Goal: Task Accomplishment & Management: Manage account settings

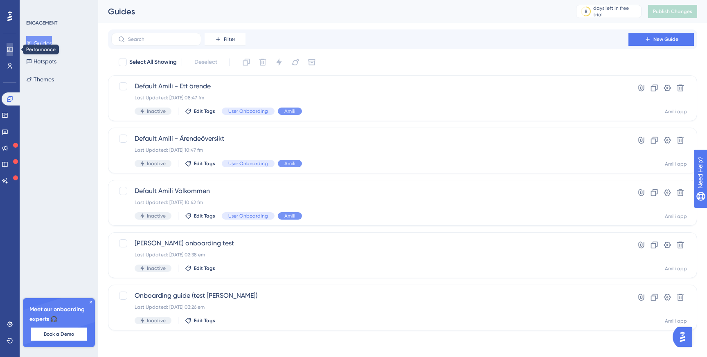
click at [7, 47] on link at bounding box center [10, 49] width 7 height 13
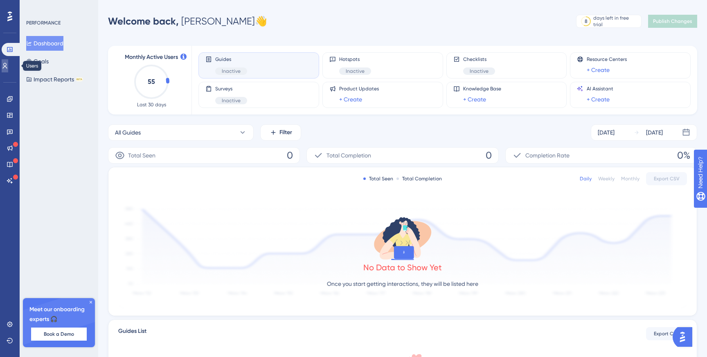
click at [8, 66] on icon at bounding box center [5, 66] width 7 height 7
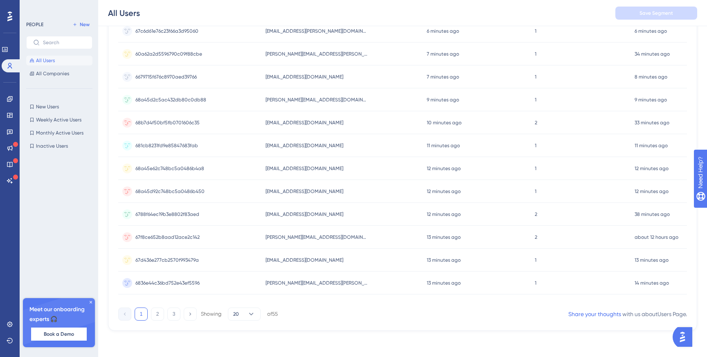
scroll to position [299, 0]
click at [250, 313] on icon at bounding box center [251, 316] width 8 height 8
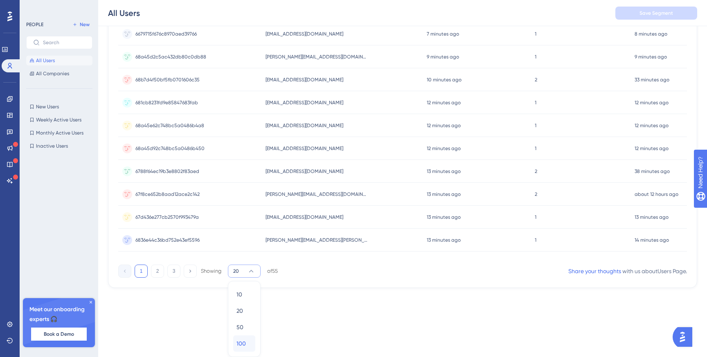
click at [246, 339] on span "100" at bounding box center [241, 344] width 9 height 10
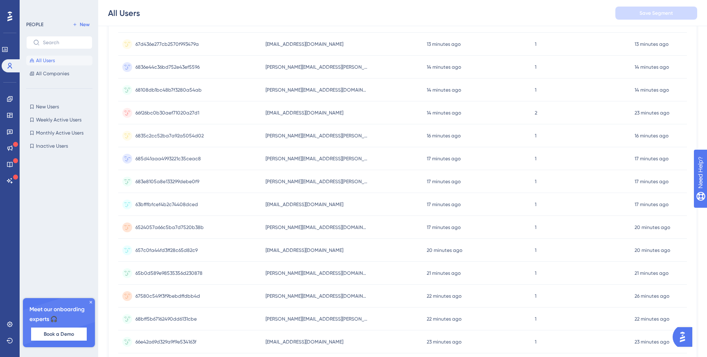
scroll to position [500, 0]
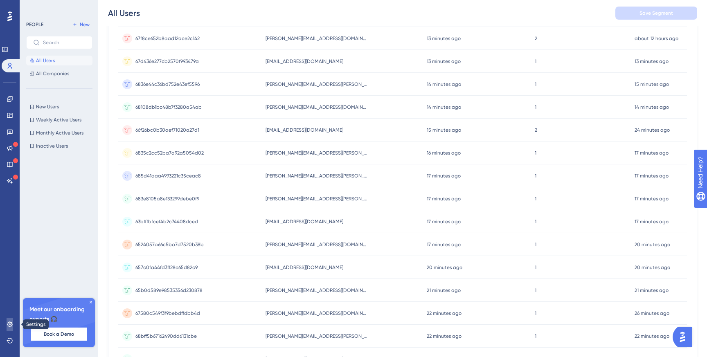
click at [10, 325] on icon at bounding box center [10, 324] width 7 height 7
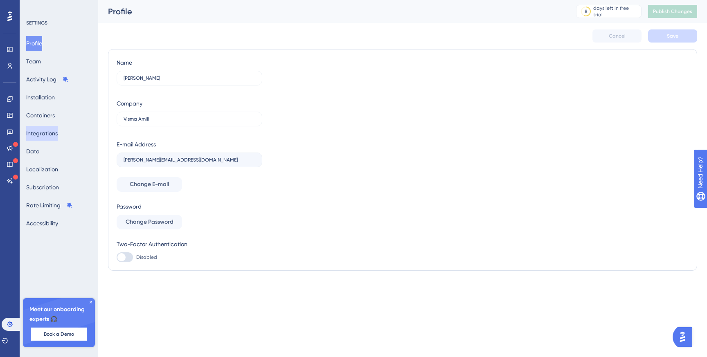
click at [55, 136] on button "Integrations" at bounding box center [42, 133] width 32 height 15
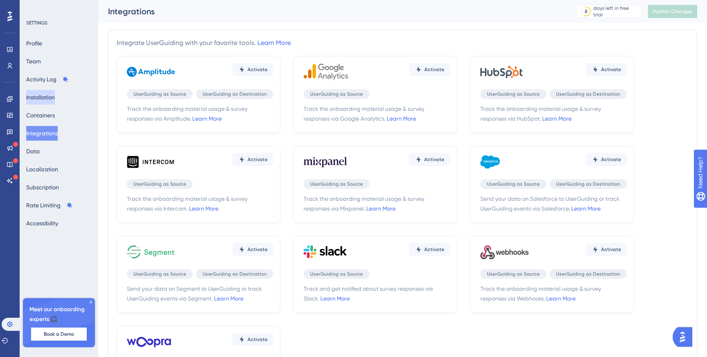
click at [43, 98] on button "Installation" at bounding box center [40, 97] width 29 height 15
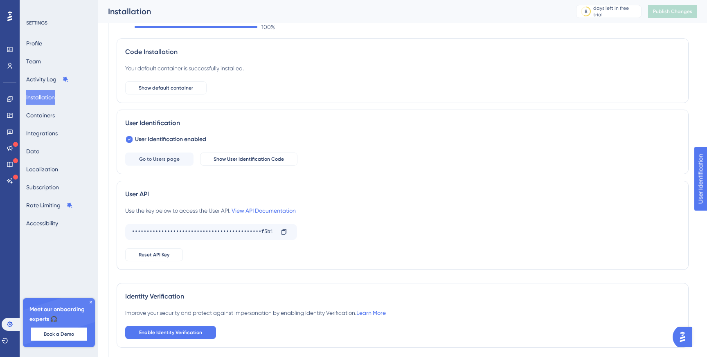
scroll to position [74, 0]
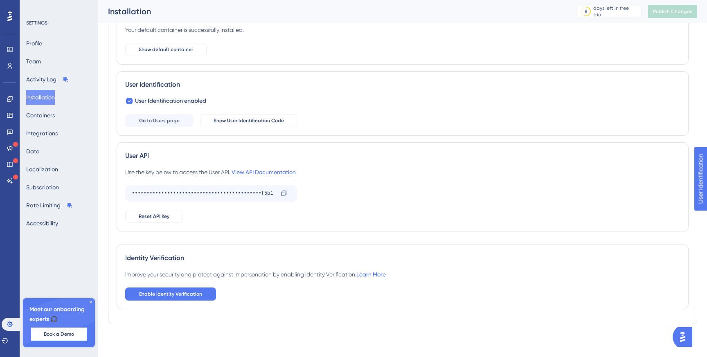
click at [369, 273] on link "Learn More" at bounding box center [370, 274] width 29 height 7
click at [92, 302] on icon at bounding box center [90, 302] width 5 height 5
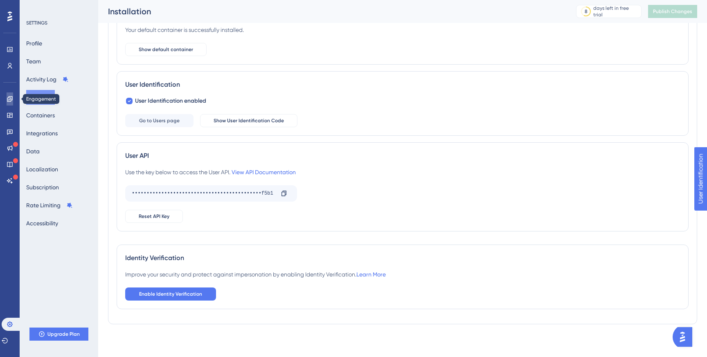
click at [11, 98] on icon at bounding box center [9, 98] width 5 height 5
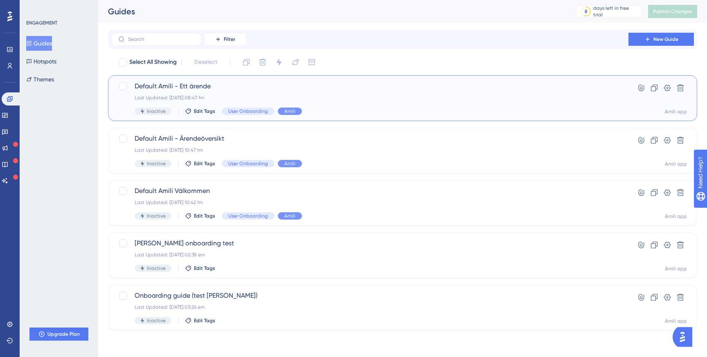
click at [296, 95] on div "Last Updated: [DATE] 08:47 fm" at bounding box center [370, 98] width 471 height 7
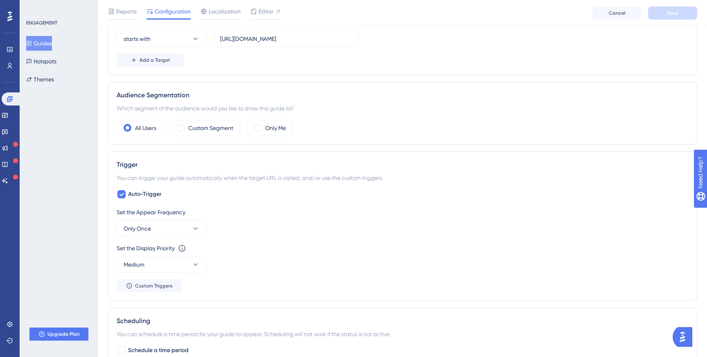
scroll to position [271, 0]
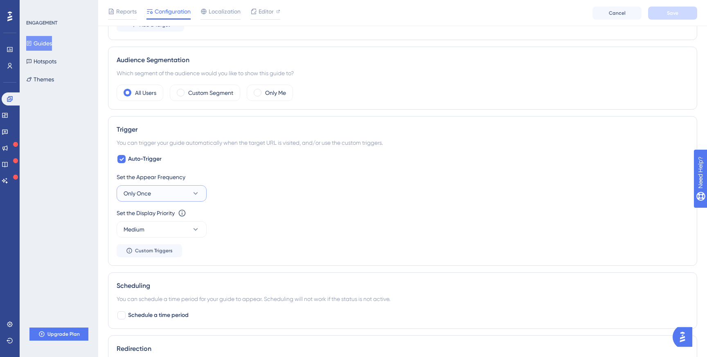
click at [194, 192] on icon at bounding box center [195, 193] width 8 height 8
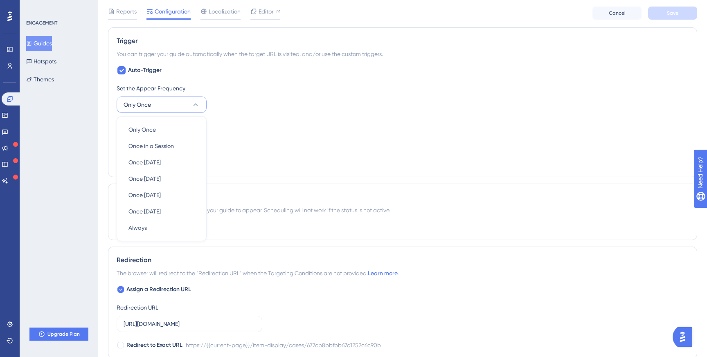
click at [239, 118] on div "Set the Appear Frequency Only Once Only Once Only Once Once in a Session Once i…" at bounding box center [403, 125] width 572 height 85
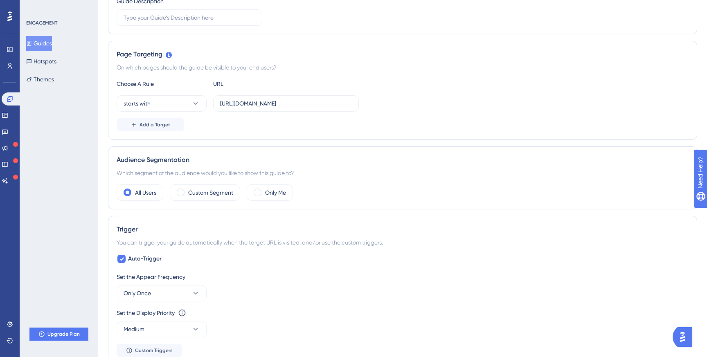
scroll to position [0, 0]
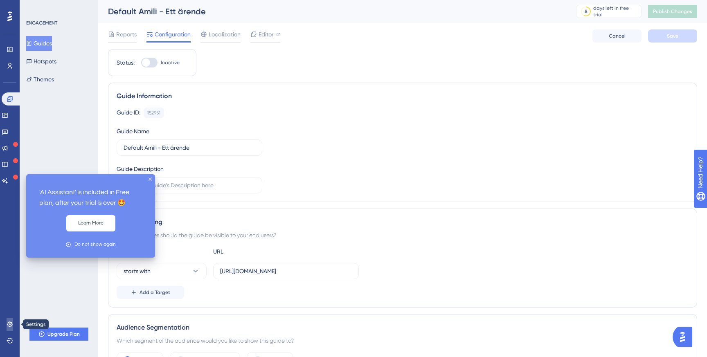
click at [9, 327] on icon at bounding box center [9, 324] width 5 height 5
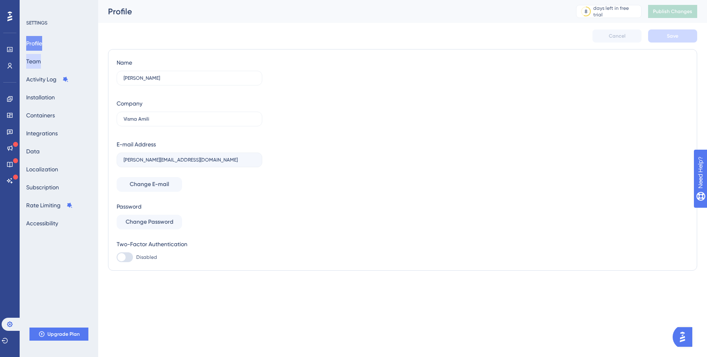
click at [41, 61] on button "Team" at bounding box center [33, 61] width 15 height 15
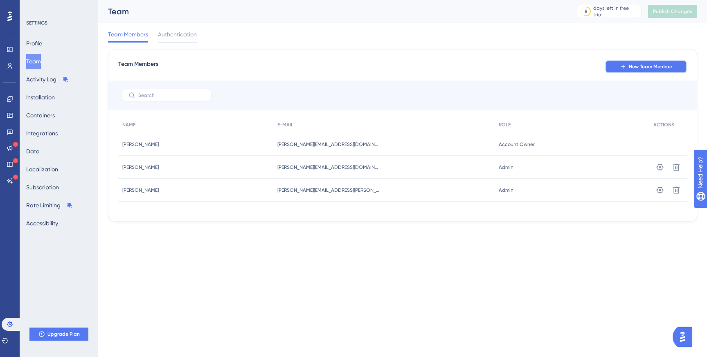
click at [646, 67] on span "New Team Member" at bounding box center [650, 66] width 43 height 7
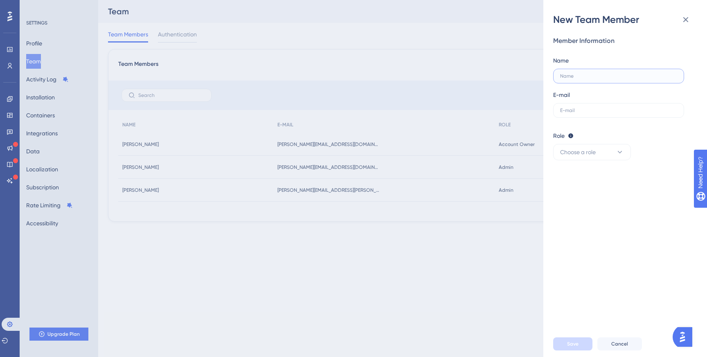
click at [613, 77] on input "text" at bounding box center [618, 76] width 117 height 6
paste input "[PERSON_NAME][EMAIL_ADDRESS][PERSON_NAME][DOMAIN_NAME]"
type input "[PERSON_NAME][EMAIL_ADDRESS][PERSON_NAME][DOMAIN_NAME]"
click at [593, 102] on div "E-mail" at bounding box center [618, 104] width 131 height 28
click at [591, 108] on input "text" at bounding box center [618, 111] width 117 height 6
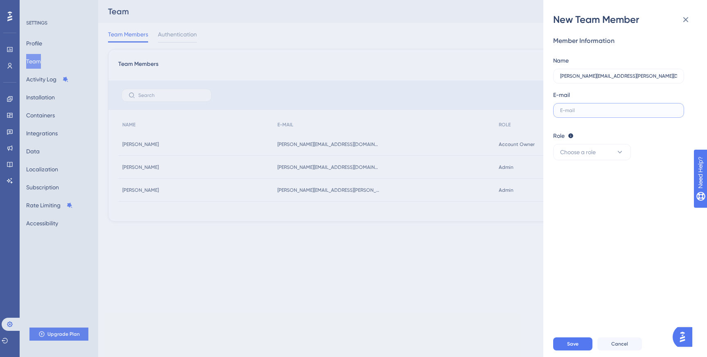
paste input "[PERSON_NAME][EMAIL_ADDRESS][PERSON_NAME][DOMAIN_NAME]"
type input "[PERSON_NAME][EMAIL_ADDRESS][PERSON_NAME][DOMAIN_NAME]"
click at [584, 74] on input "[PERSON_NAME][EMAIL_ADDRESS][PERSON_NAME][DOMAIN_NAME]" at bounding box center [618, 76] width 117 height 6
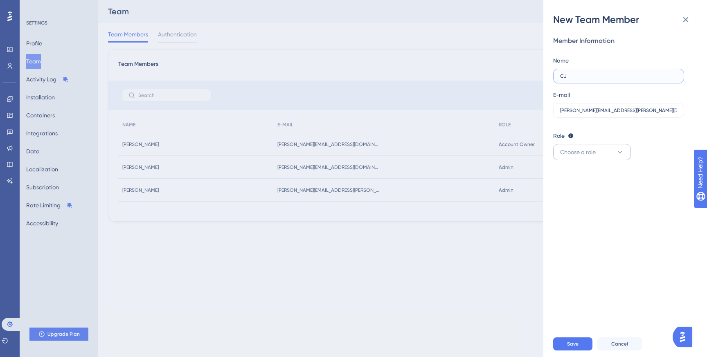
type input "CJ"
click at [608, 157] on button "Choose a role" at bounding box center [592, 152] width 78 height 16
click at [594, 175] on div "Admin Admin" at bounding box center [592, 177] width 54 height 16
click at [575, 340] on button "Save" at bounding box center [572, 344] width 39 height 13
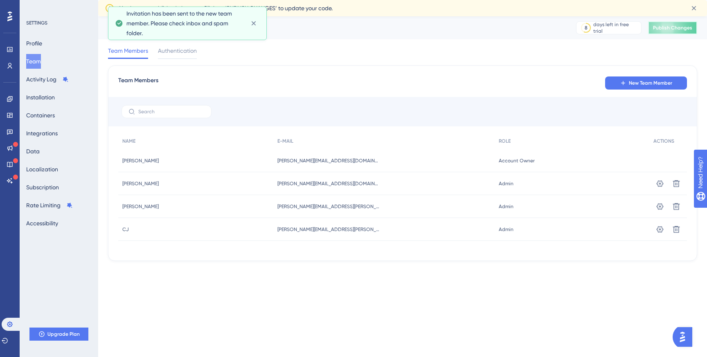
click at [659, 31] on button "Publish Changes" at bounding box center [672, 27] width 49 height 13
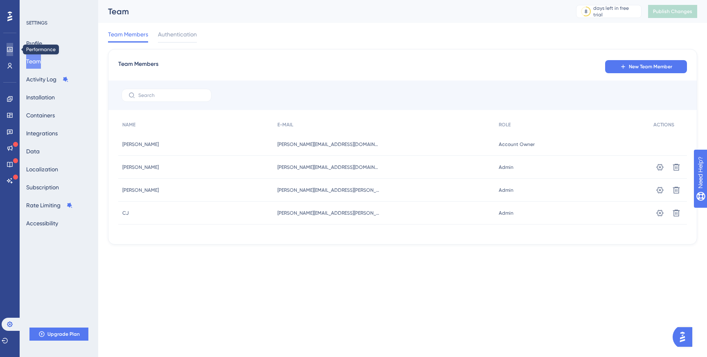
click at [7, 50] on icon at bounding box center [9, 49] width 5 height 5
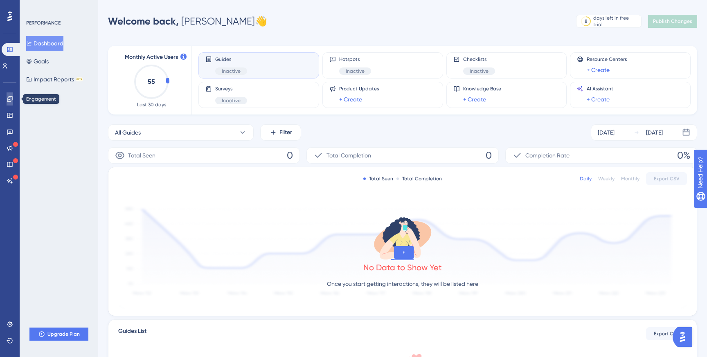
click at [7, 100] on link at bounding box center [10, 98] width 7 height 13
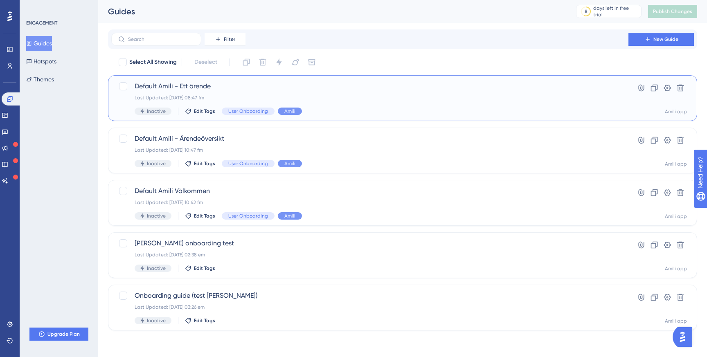
click at [258, 91] on span "Default Amili - Ett ärende" at bounding box center [370, 86] width 471 height 10
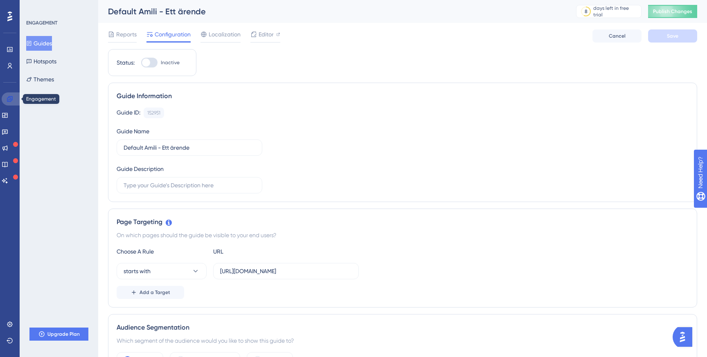
click at [9, 101] on icon at bounding box center [10, 99] width 7 height 7
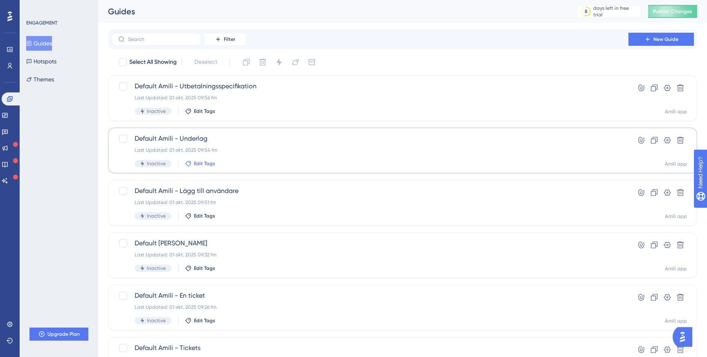
scroll to position [35, 0]
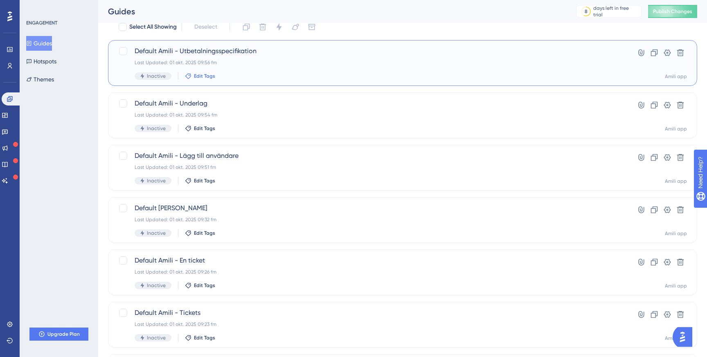
click at [201, 78] on span "Edit Tags" at bounding box center [204, 76] width 21 height 7
click at [195, 120] on div at bounding box center [194, 121] width 7 height 7
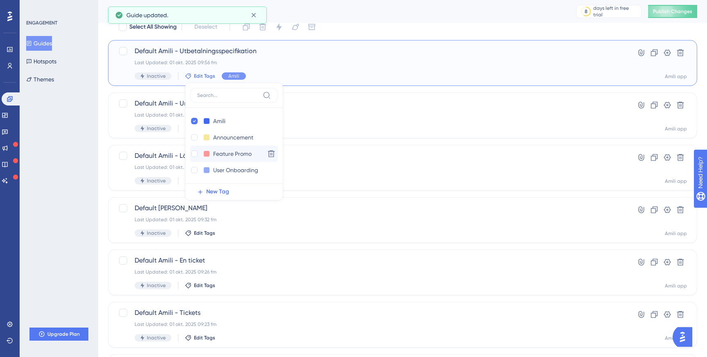
checkbox input "true"
click at [194, 169] on div at bounding box center [194, 170] width 7 height 7
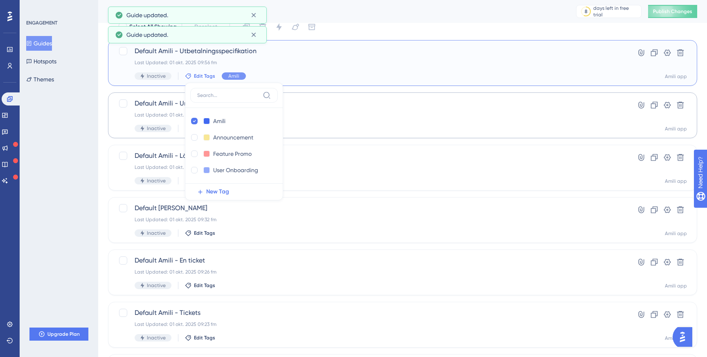
checkbox input "true"
click at [345, 116] on div "Last Updated: 01 okt. 2025 09:54 fm" at bounding box center [370, 115] width 471 height 7
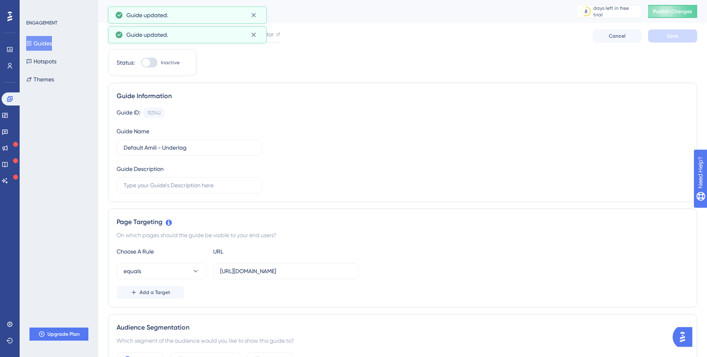
click at [45, 45] on button "Guides" at bounding box center [39, 43] width 26 height 15
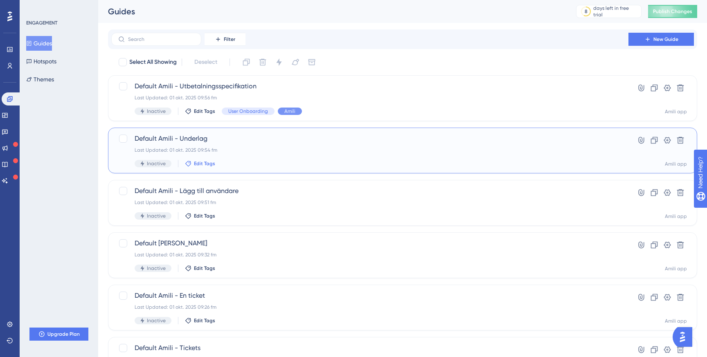
click at [206, 164] on span "Edit Tags" at bounding box center [204, 163] width 21 height 7
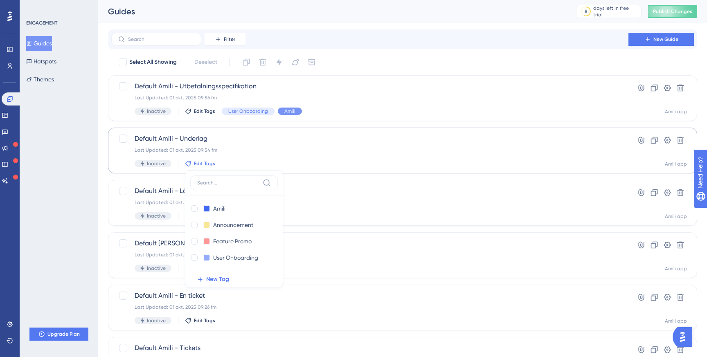
scroll to position [50, 0]
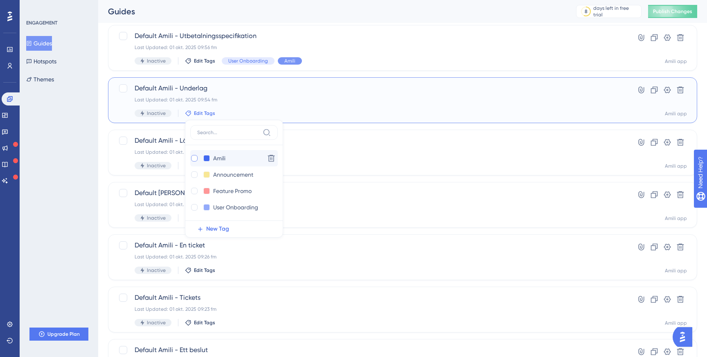
click at [195, 158] on div at bounding box center [194, 158] width 7 height 7
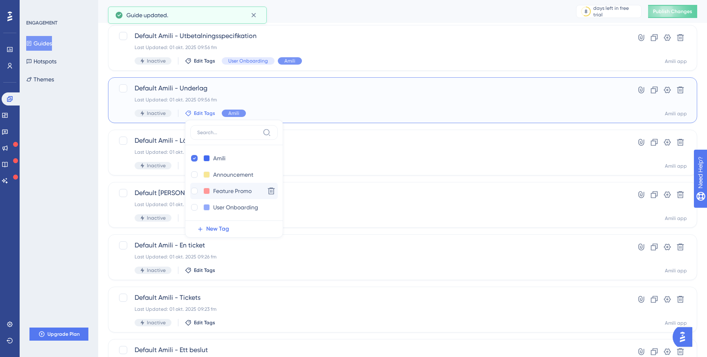
checkbox input "true"
click at [196, 207] on div at bounding box center [194, 207] width 7 height 7
checkbox input "true"
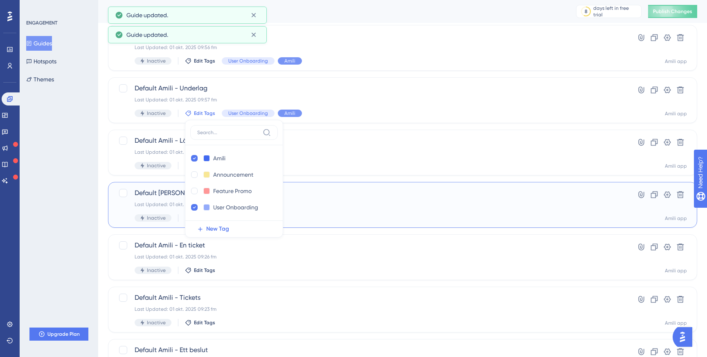
click at [313, 206] on div "Last Updated: 01 okt. 2025 09:32 fm" at bounding box center [370, 204] width 471 height 7
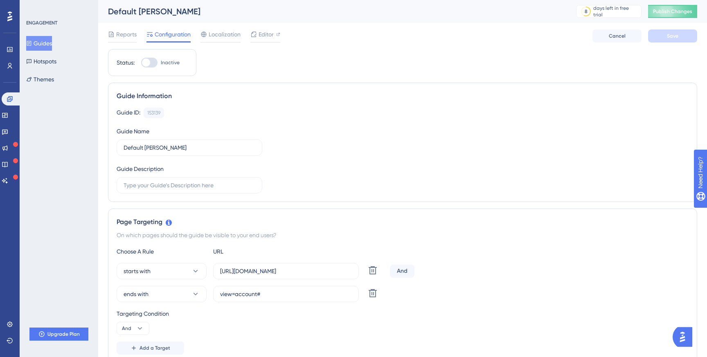
click at [52, 45] on button "Guides" at bounding box center [39, 43] width 26 height 15
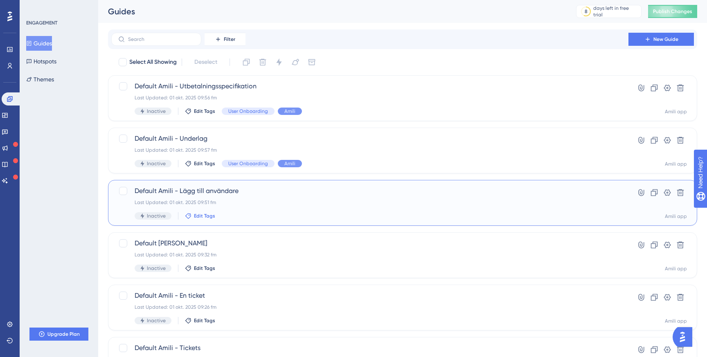
click at [200, 218] on span "Edit Tags" at bounding box center [204, 216] width 21 height 7
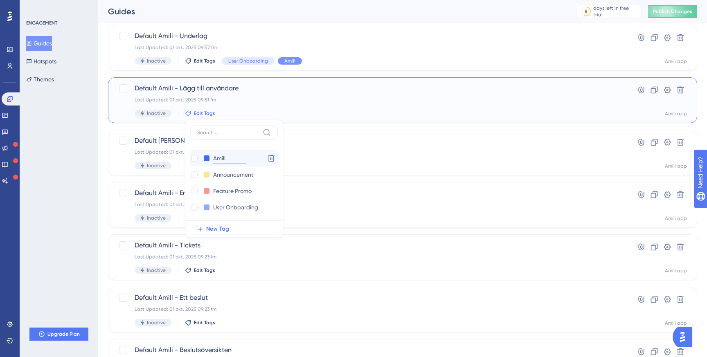
click at [221, 159] on input "Amili" at bounding box center [229, 158] width 33 height 10
click at [196, 206] on div at bounding box center [194, 207] width 7 height 7
checkbox input "true"
click at [194, 160] on div at bounding box center [194, 158] width 7 height 7
checkbox input "true"
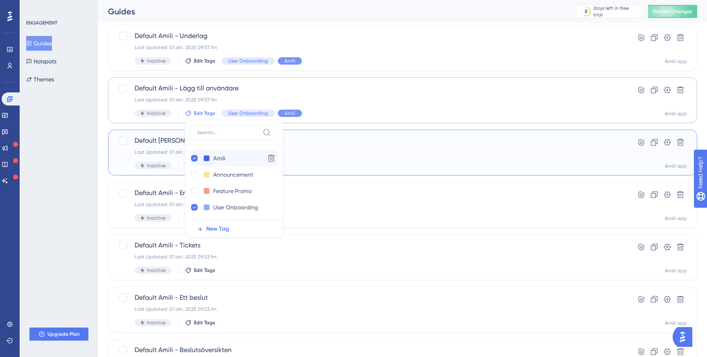
click at [354, 162] on div "Inactive Edit Tags" at bounding box center [370, 165] width 471 height 7
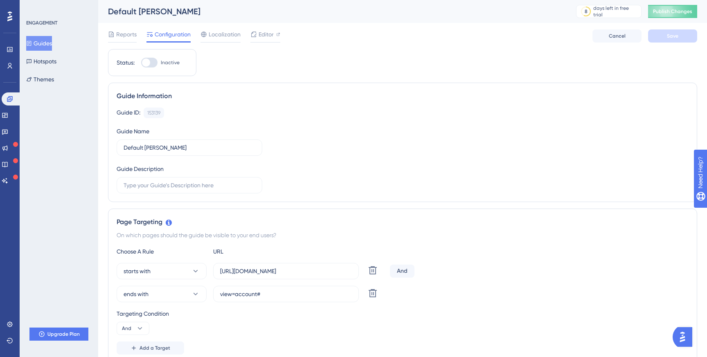
click at [47, 39] on button "Guides" at bounding box center [39, 43] width 26 height 15
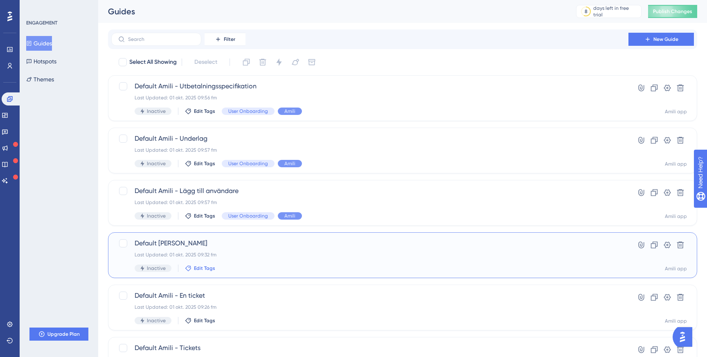
click at [197, 268] on span "Edit Tags" at bounding box center [204, 268] width 21 height 7
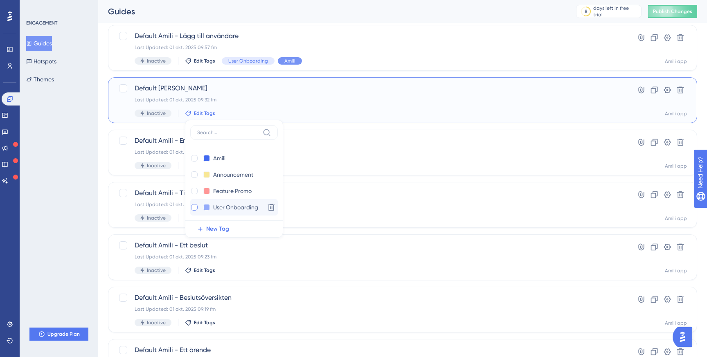
click at [194, 209] on div at bounding box center [194, 207] width 7 height 7
checkbox input "true"
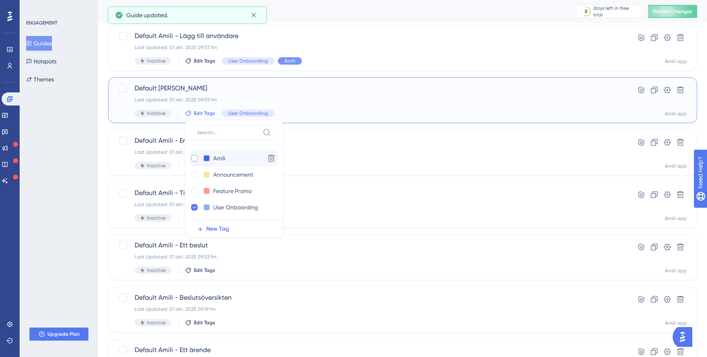
click at [191, 160] on div at bounding box center [194, 158] width 7 height 7
checkbox input "true"
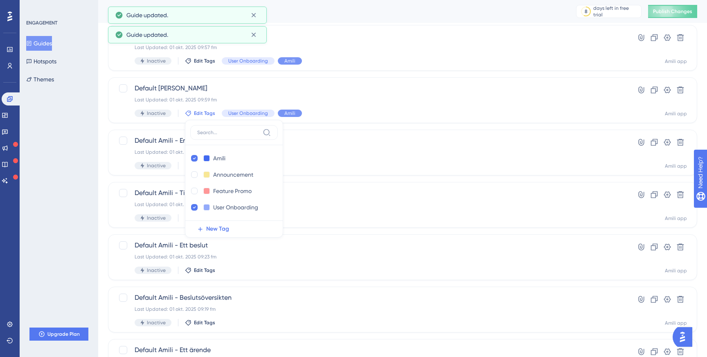
click at [77, 211] on div "ENGAGEMENT Guides Hotspots Themes Upgrade Plan" at bounding box center [59, 178] width 79 height 357
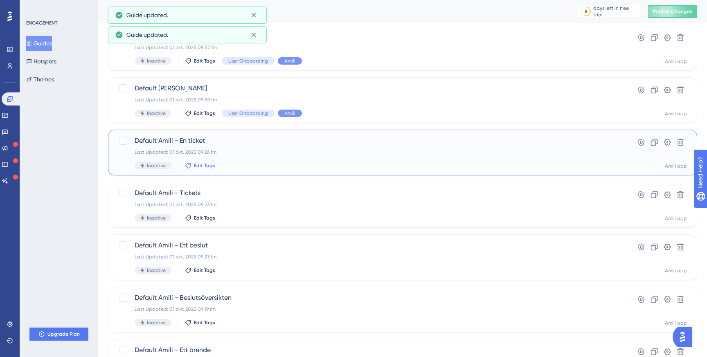
click at [197, 168] on span "Edit Tags" at bounding box center [204, 165] width 21 height 7
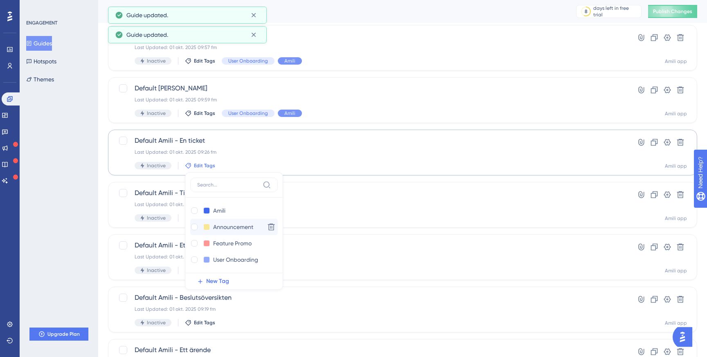
scroll to position [207, 0]
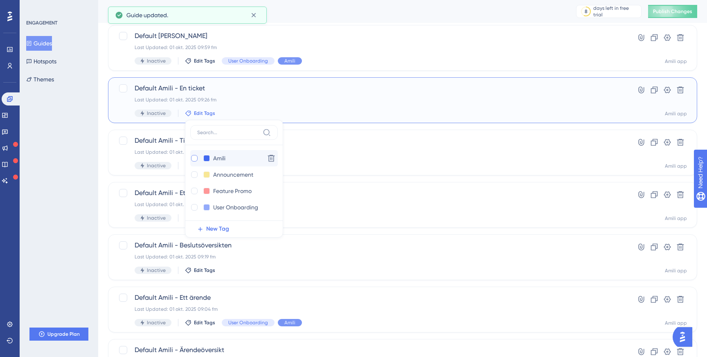
click at [194, 158] on div at bounding box center [194, 158] width 7 height 7
checkbox input "true"
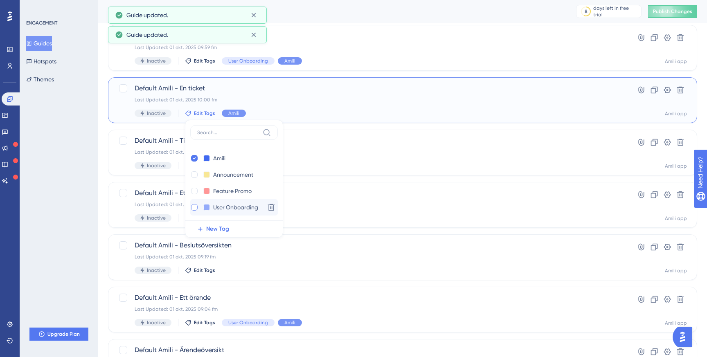
click at [193, 207] on div at bounding box center [194, 207] width 7 height 7
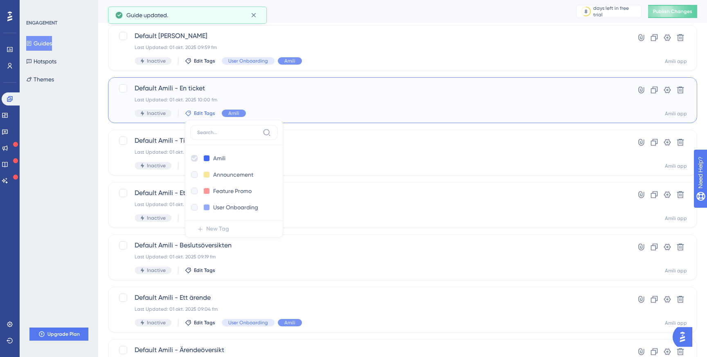
checkbox input "true"
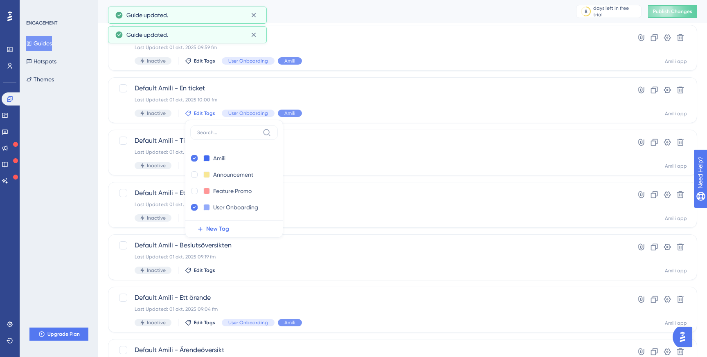
click at [50, 165] on div "ENGAGEMENT Guides Hotspots Themes Upgrade Plan" at bounding box center [59, 178] width 79 height 357
click at [201, 164] on span "Edit Tags" at bounding box center [204, 165] width 21 height 7
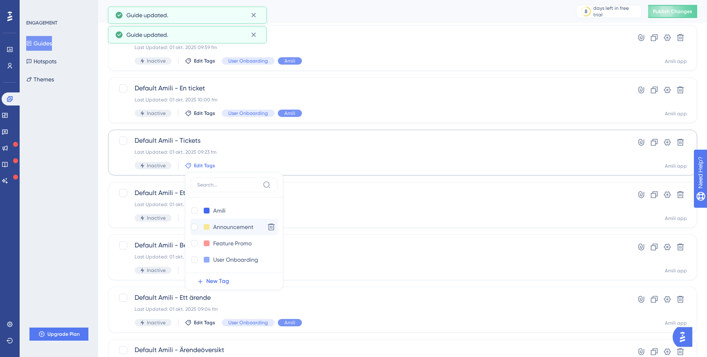
scroll to position [260, 0]
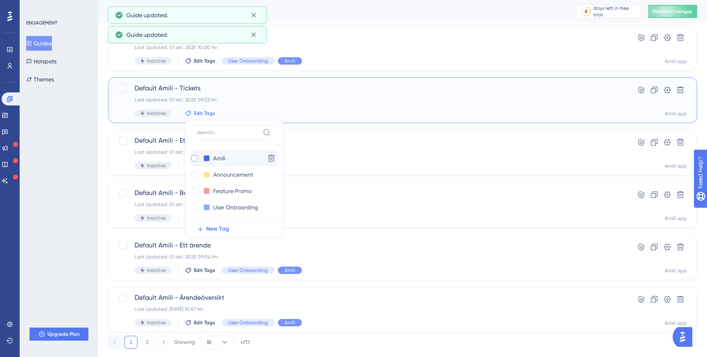
click at [194, 159] on div at bounding box center [194, 158] width 7 height 7
checkbox input "true"
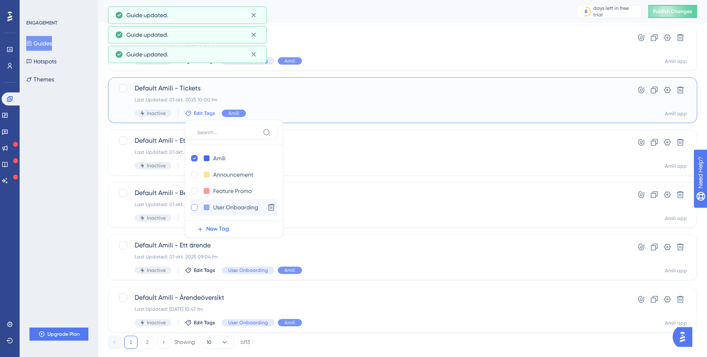
click at [196, 206] on div at bounding box center [194, 207] width 7 height 7
checkbox input "true"
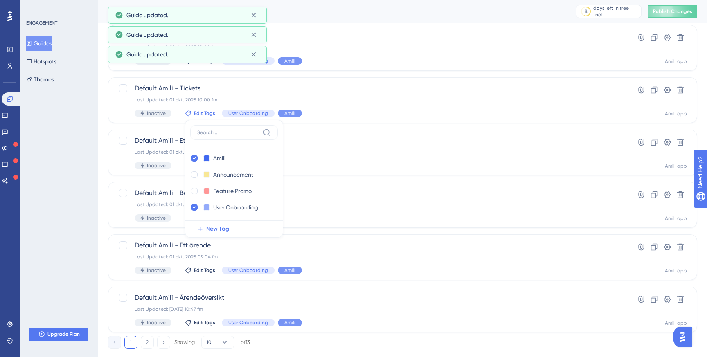
click at [65, 177] on div "ENGAGEMENT Guides Hotspots Themes Upgrade Plan" at bounding box center [59, 178] width 79 height 357
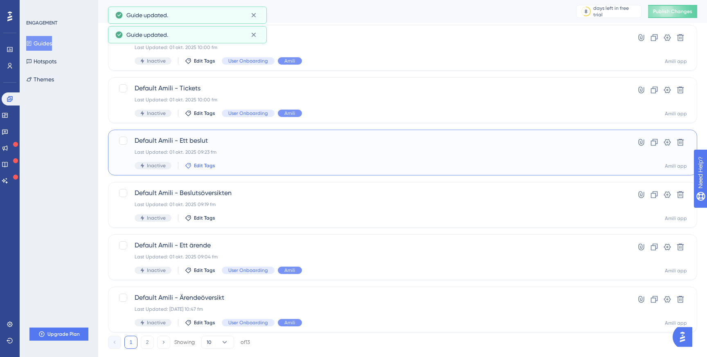
click at [195, 166] on span "Edit Tags" at bounding box center [204, 165] width 21 height 7
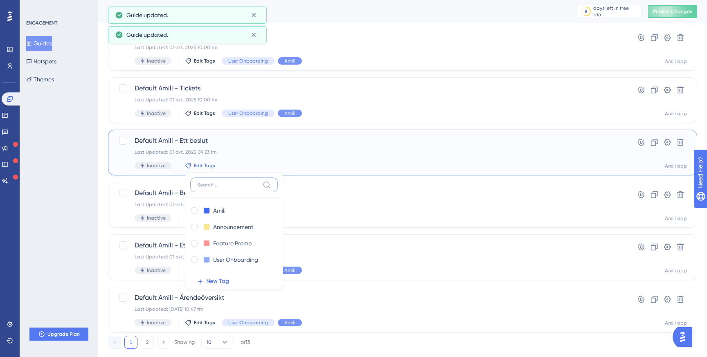
scroll to position [278, 0]
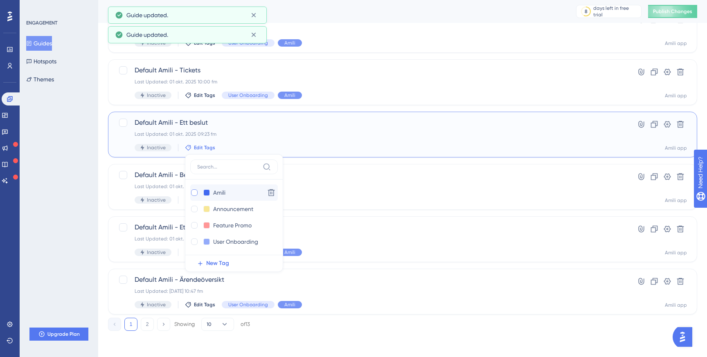
click at [196, 193] on div at bounding box center [194, 192] width 7 height 7
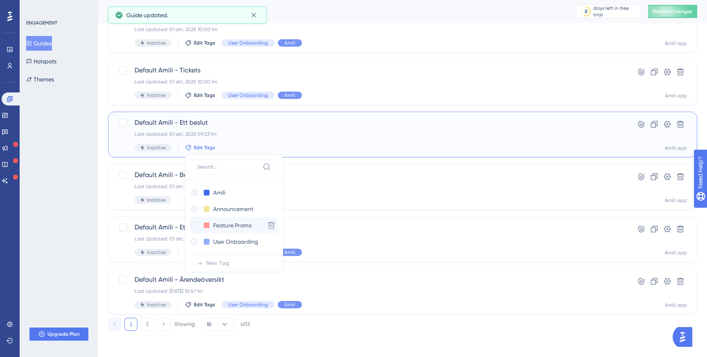
checkbox input "true"
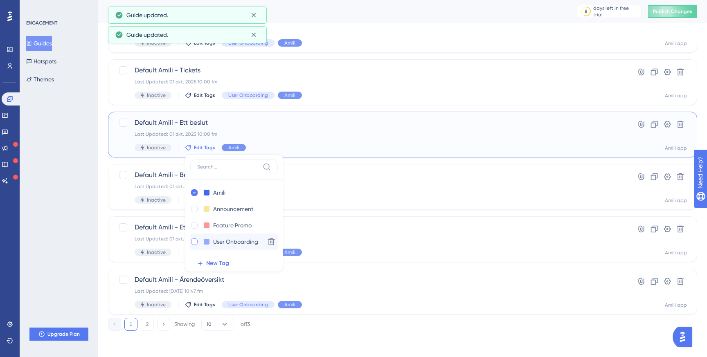
click at [194, 239] on div at bounding box center [194, 242] width 7 height 7
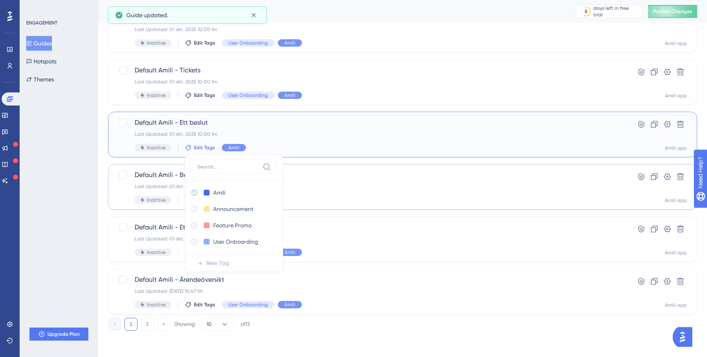
checkbox input "true"
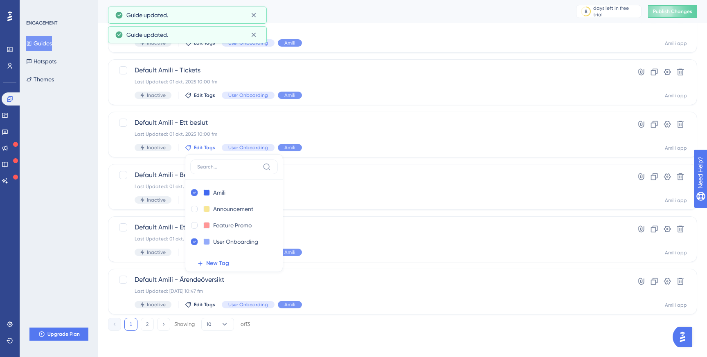
click at [86, 168] on div "ENGAGEMENT Guides Hotspots Themes Upgrade Plan" at bounding box center [59, 178] width 79 height 357
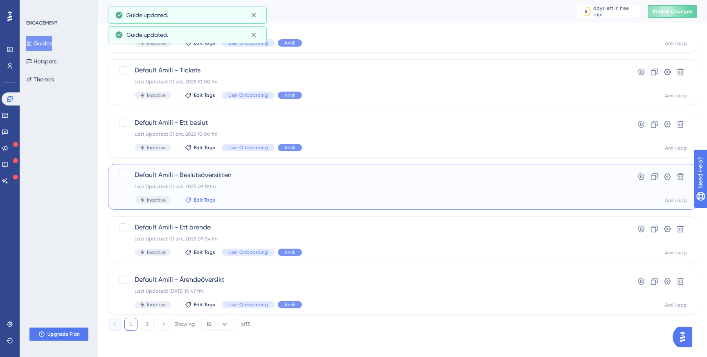
click at [195, 201] on span "Edit Tags" at bounding box center [204, 200] width 21 height 7
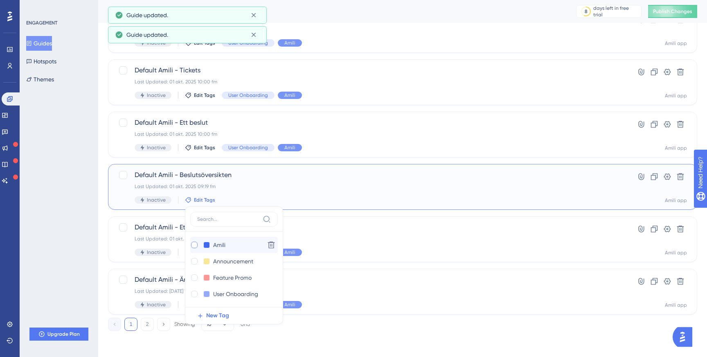
click at [195, 248] on div at bounding box center [194, 245] width 7 height 7
checkbox input "true"
click at [193, 294] on div at bounding box center [194, 294] width 7 height 7
checkbox input "true"
click at [70, 181] on div "ENGAGEMENT Guides Hotspots Themes Upgrade Plan" at bounding box center [59, 178] width 79 height 357
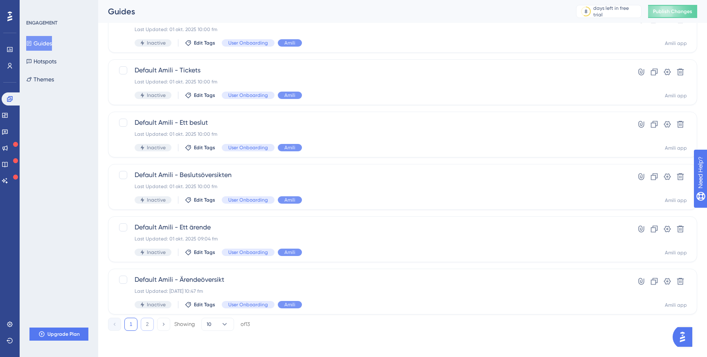
click at [146, 326] on button "2" at bounding box center [147, 324] width 13 height 13
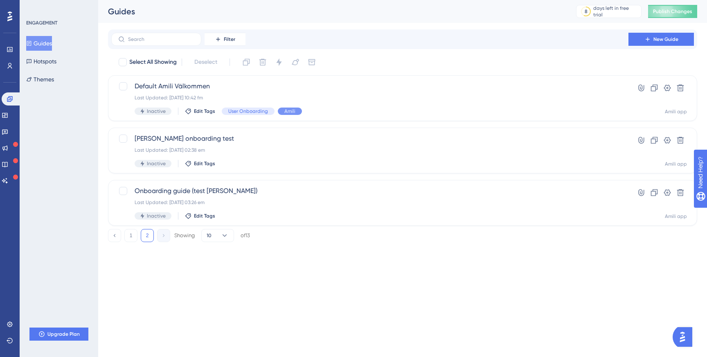
scroll to position [0, 0]
click at [11, 61] on link at bounding box center [10, 65] width 7 height 13
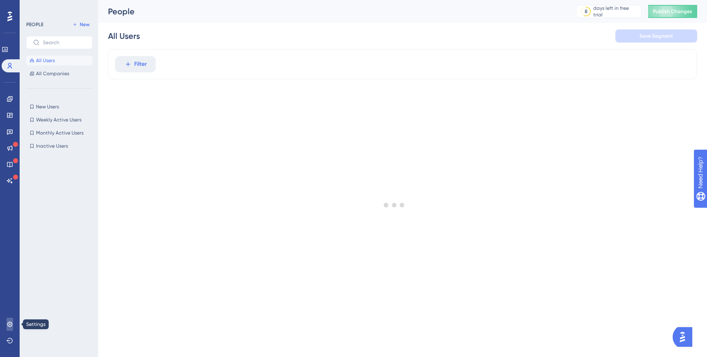
click at [8, 323] on icon at bounding box center [10, 324] width 7 height 7
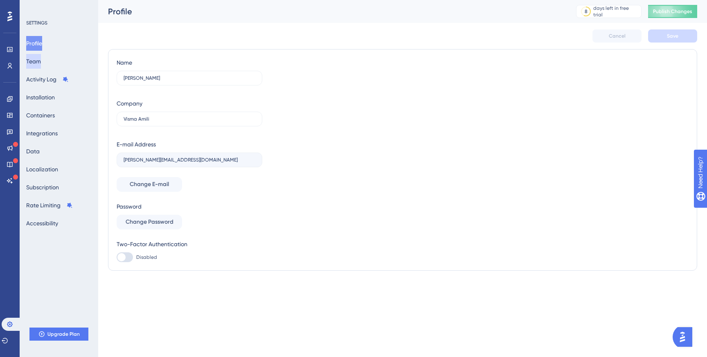
click at [41, 64] on button "Team" at bounding box center [33, 61] width 15 height 15
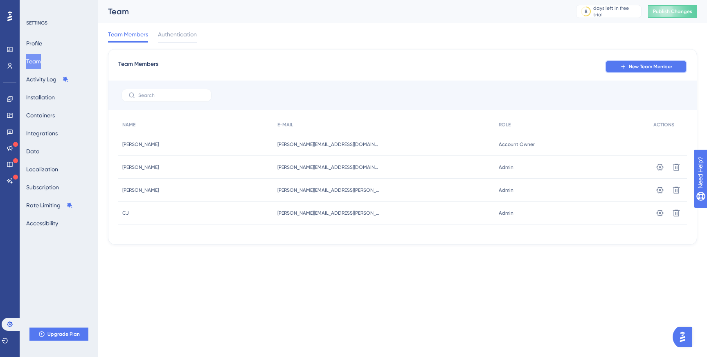
click at [619, 65] on button "New Team Member" at bounding box center [646, 66] width 82 height 13
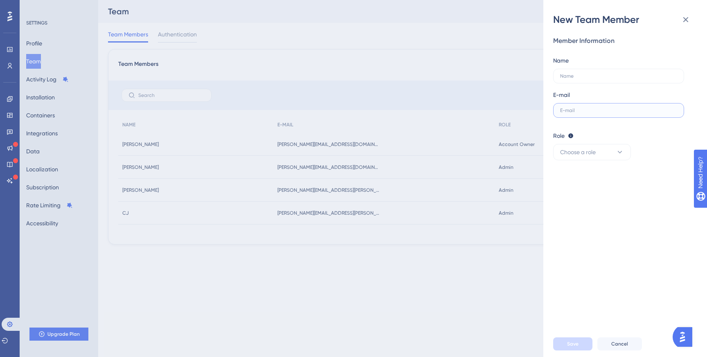
click at [590, 112] on input "text" at bounding box center [618, 111] width 117 height 6
paste input "[PERSON_NAME][EMAIL_ADDRESS][PERSON_NAME][DOMAIN_NAME]"
type input "[PERSON_NAME][EMAIL_ADDRESS][PERSON_NAME][DOMAIN_NAME]"
click at [595, 74] on input "text" at bounding box center [618, 76] width 117 height 6
paste input "Jimsalabim"
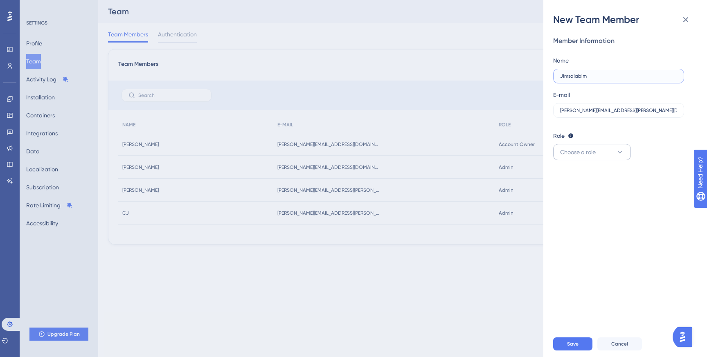
type input "Jimsalabim"
click at [610, 149] on button "Choose a role" at bounding box center [592, 152] width 78 height 16
click at [583, 189] on span "Publisher" at bounding box center [577, 194] width 24 height 10
click at [598, 156] on button "Publisher" at bounding box center [592, 152] width 78 height 16
click at [581, 173] on span "Admin" at bounding box center [573, 177] width 17 height 10
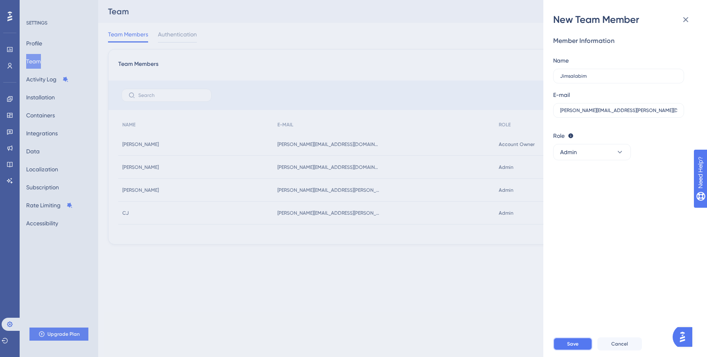
click at [578, 338] on button "Save" at bounding box center [572, 344] width 39 height 13
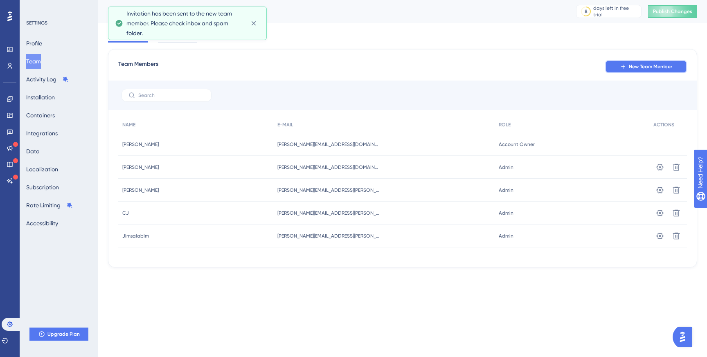
click at [628, 69] on button "New Team Member" at bounding box center [646, 66] width 82 height 13
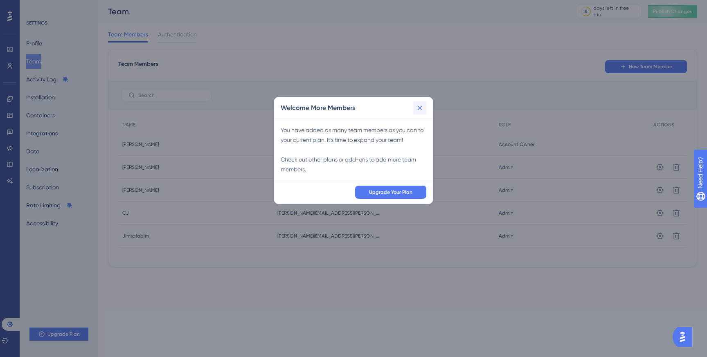
click at [421, 110] on icon at bounding box center [420, 108] width 8 height 8
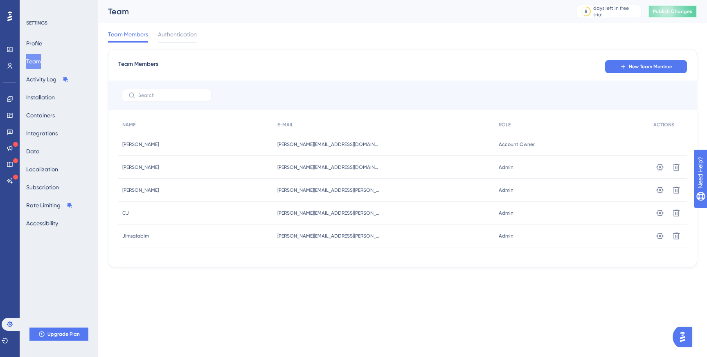
click at [659, 10] on span "Publish Changes" at bounding box center [672, 11] width 39 height 7
click at [131, 190] on span "[PERSON_NAME]" at bounding box center [140, 190] width 36 height 7
click at [7, 48] on icon at bounding box center [10, 49] width 7 height 7
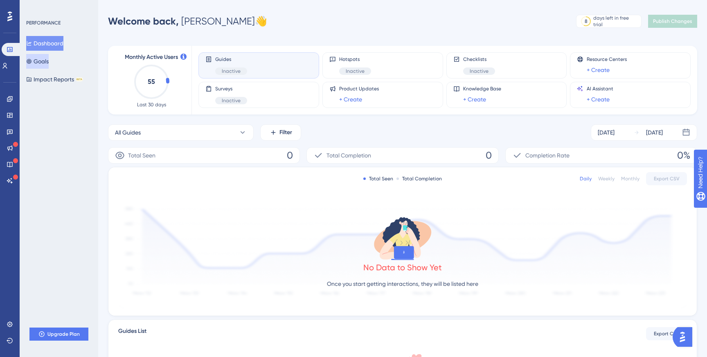
click at [49, 61] on button "Goals" at bounding box center [37, 61] width 23 height 15
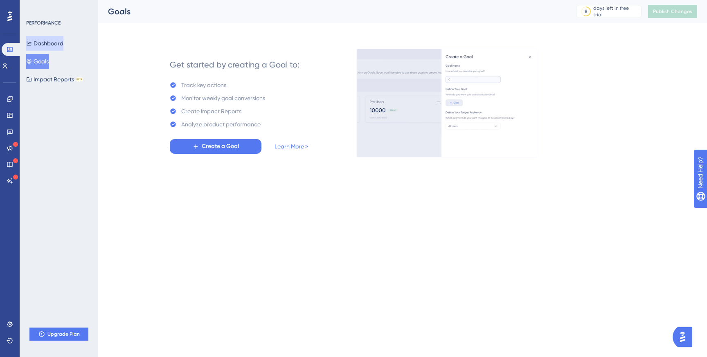
click at [48, 44] on button "Dashboard" at bounding box center [44, 43] width 37 height 15
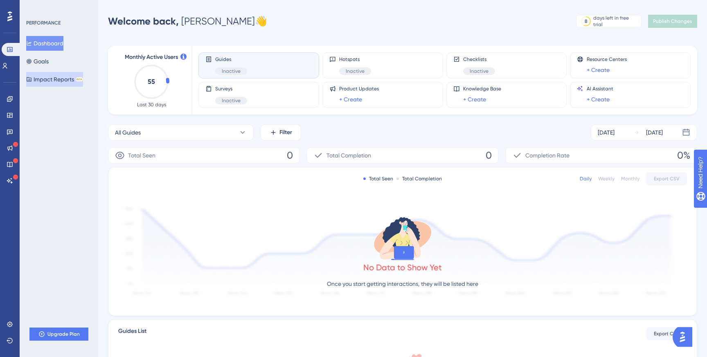
click at [58, 83] on button "Impact Reports BETA" at bounding box center [54, 79] width 57 height 15
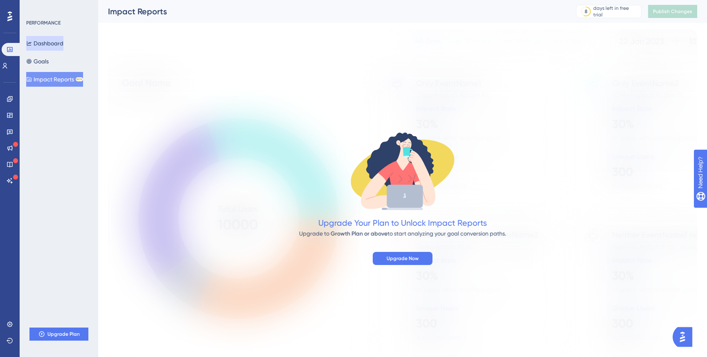
click at [52, 38] on button "Dashboard" at bounding box center [44, 43] width 37 height 15
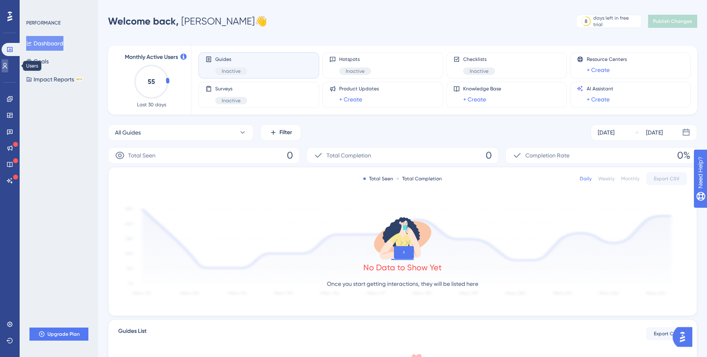
click at [8, 64] on link at bounding box center [5, 65] width 7 height 13
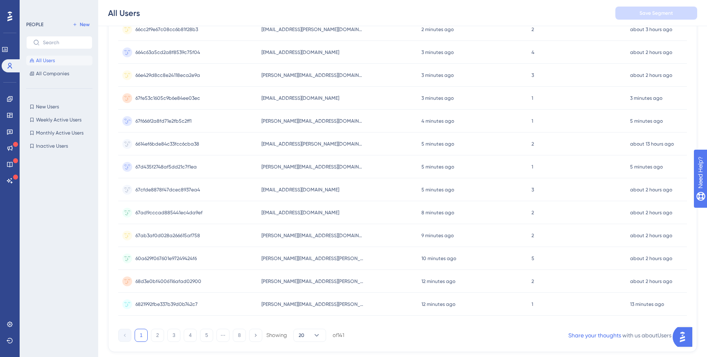
scroll to position [301, 0]
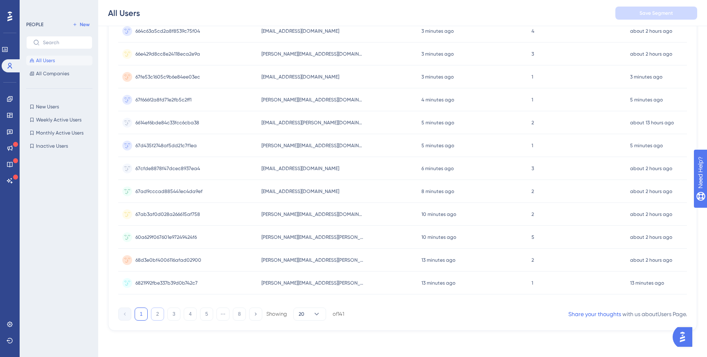
click at [154, 313] on button "2" at bounding box center [157, 314] width 13 height 13
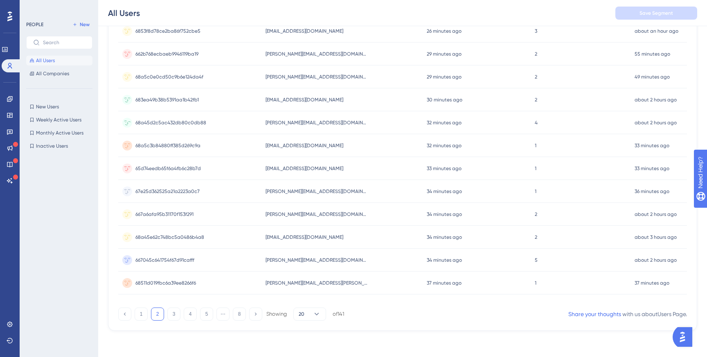
scroll to position [39, 0]
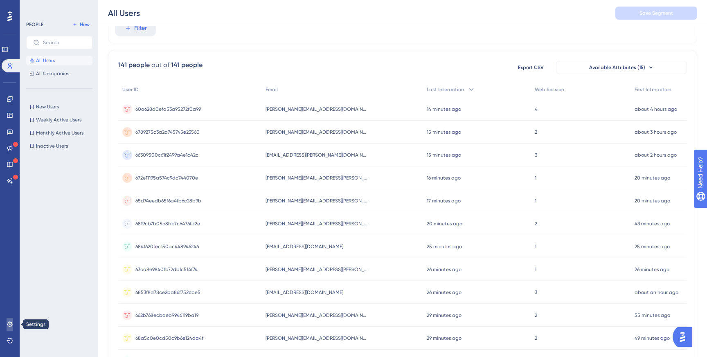
click at [10, 321] on icon at bounding box center [10, 324] width 7 height 7
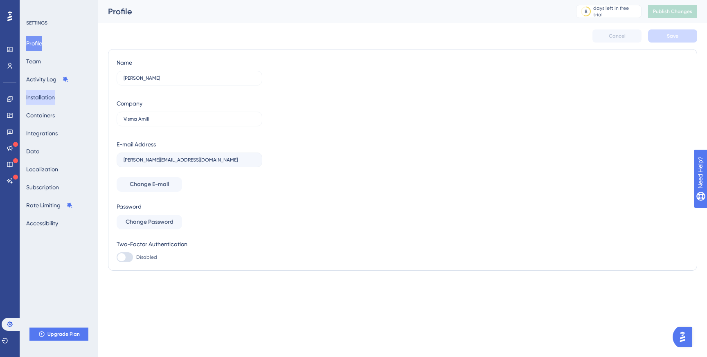
click at [52, 96] on button "Installation" at bounding box center [40, 97] width 29 height 15
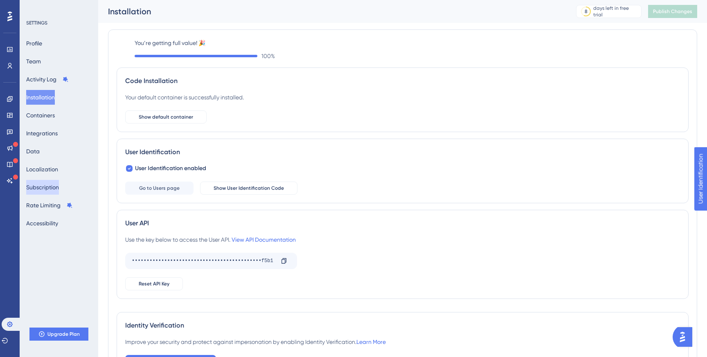
click at [44, 187] on button "Subscription" at bounding box center [42, 187] width 33 height 15
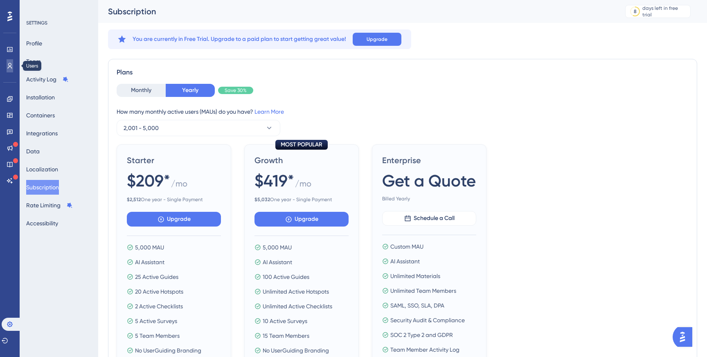
click at [11, 65] on icon at bounding box center [10, 66] width 7 height 7
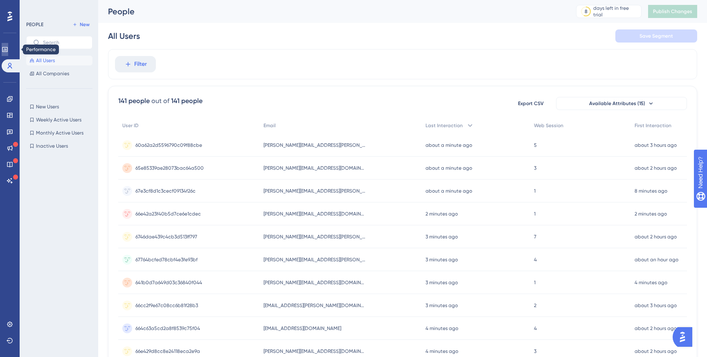
click at [8, 52] on icon at bounding box center [5, 49] width 7 height 7
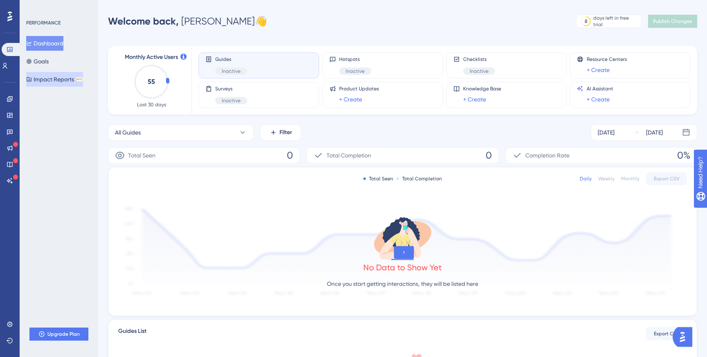
click at [48, 81] on button "Impact Reports BETA" at bounding box center [54, 79] width 57 height 15
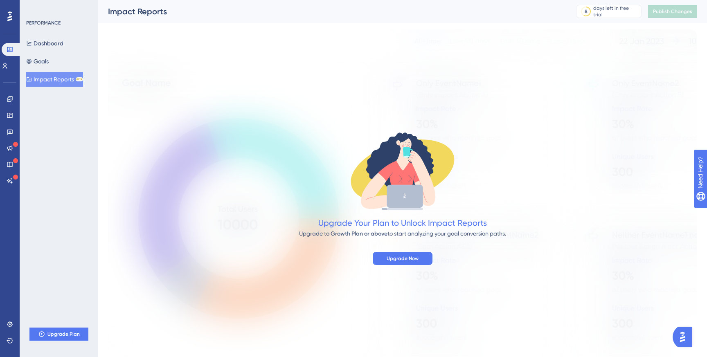
click at [54, 69] on div "Dashboard Goals Impact Reports BETA" at bounding box center [59, 61] width 66 height 51
click at [49, 63] on button "Goals" at bounding box center [37, 61] width 23 height 15
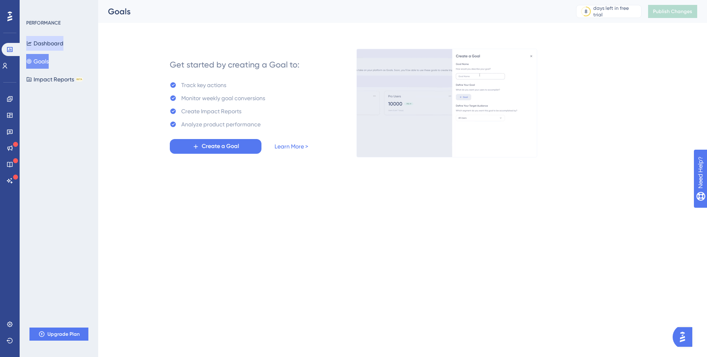
click at [61, 45] on button "Dashboard" at bounding box center [44, 43] width 37 height 15
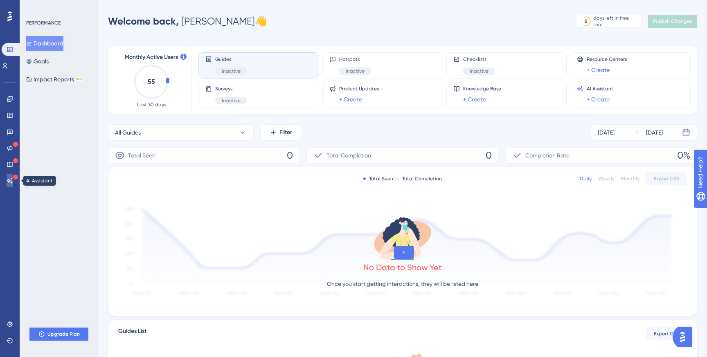
click at [7, 184] on link at bounding box center [10, 180] width 7 height 13
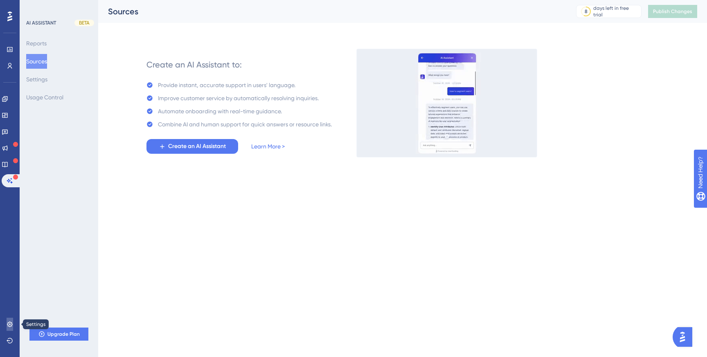
click at [9, 323] on icon at bounding box center [10, 324] width 7 height 7
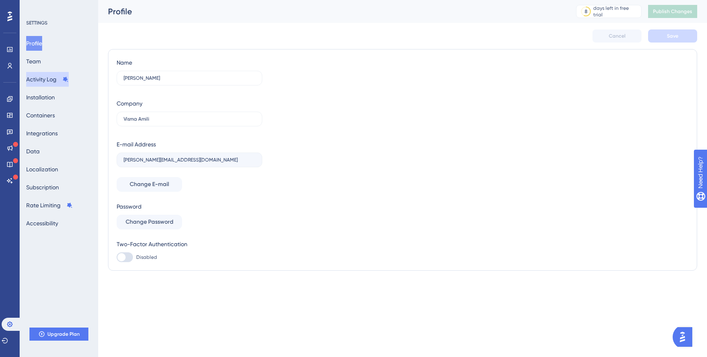
click at [35, 77] on button "Activity Log" at bounding box center [47, 79] width 43 height 15
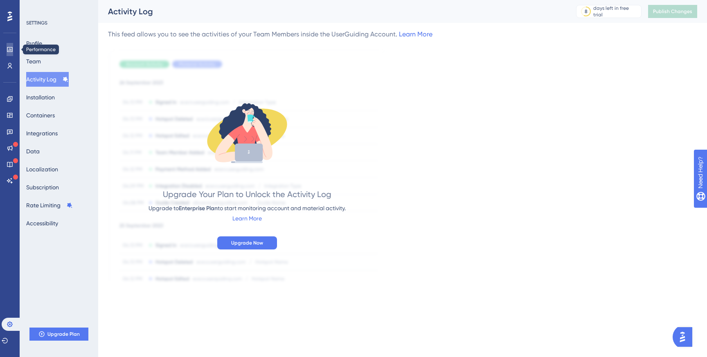
click at [7, 49] on icon at bounding box center [10, 49] width 7 height 7
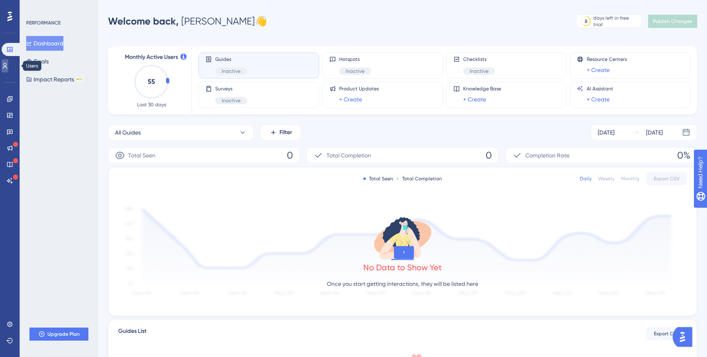
click at [8, 64] on icon at bounding box center [5, 66] width 7 height 7
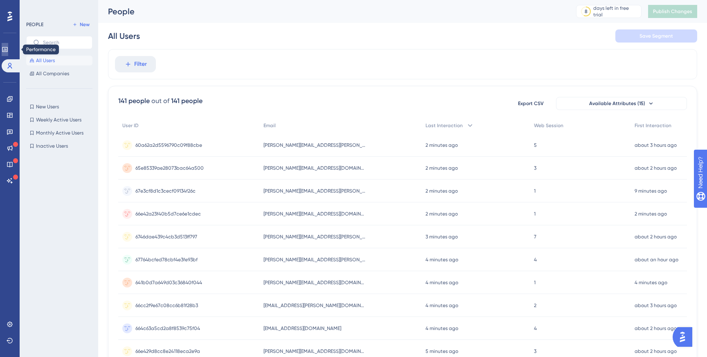
click at [7, 49] on icon at bounding box center [4, 49] width 5 height 5
